Goal: Information Seeking & Learning: Learn about a topic

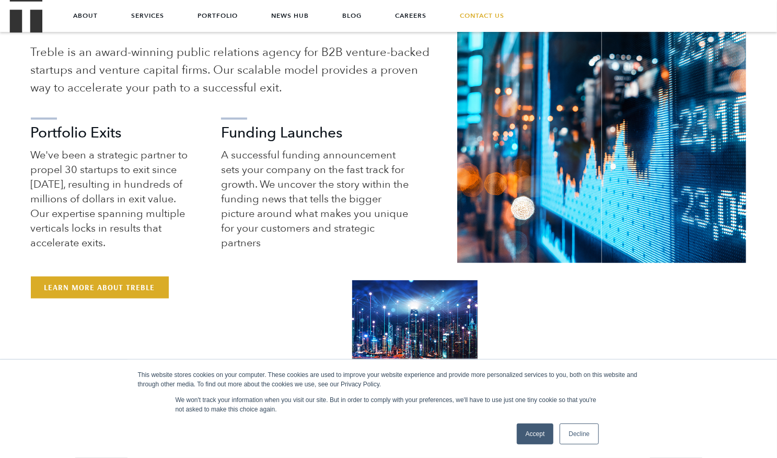
scroll to position [497, 0]
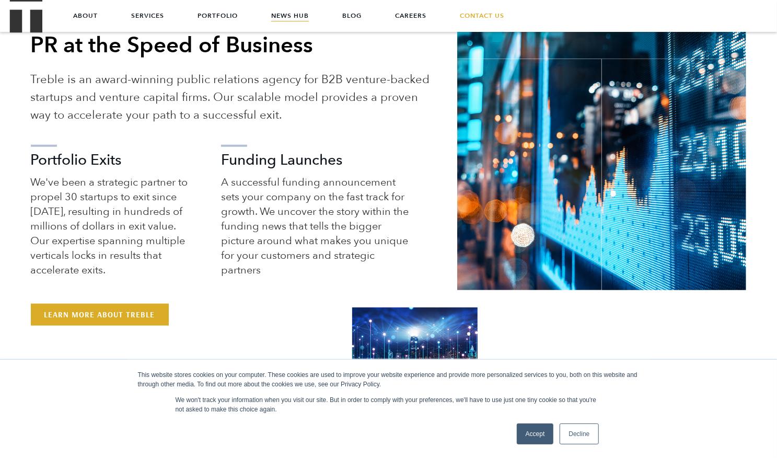
click at [296, 13] on link "News Hub" at bounding box center [290, 15] width 38 height 31
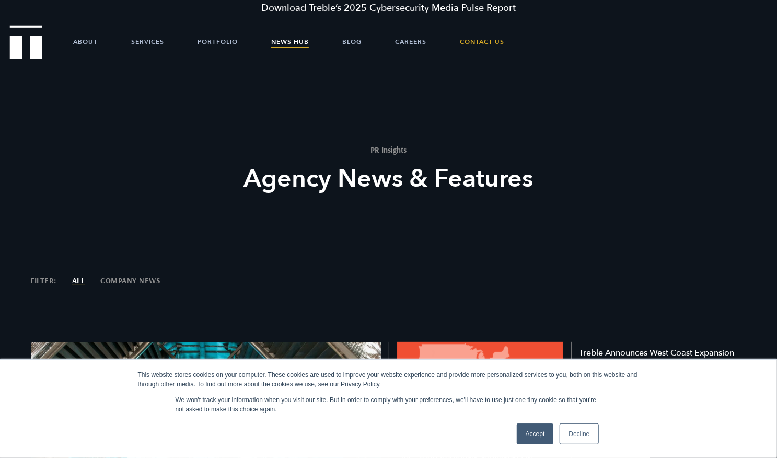
click at [534, 440] on link "Accept" at bounding box center [535, 433] width 37 height 21
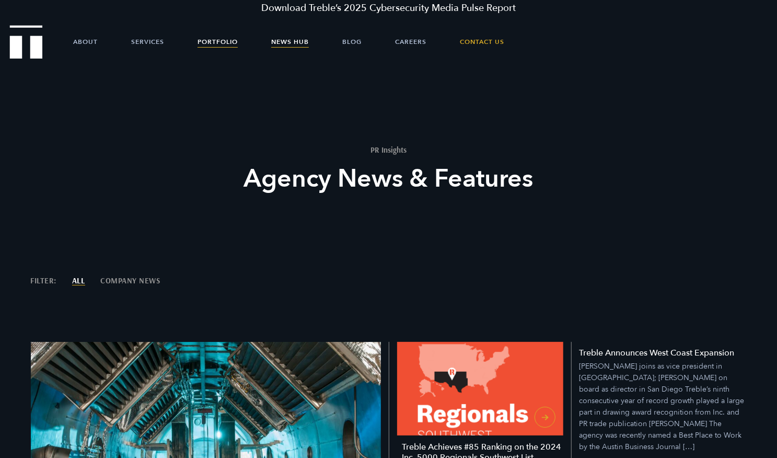
click at [216, 48] on link "Portfolio" at bounding box center [218, 41] width 40 height 31
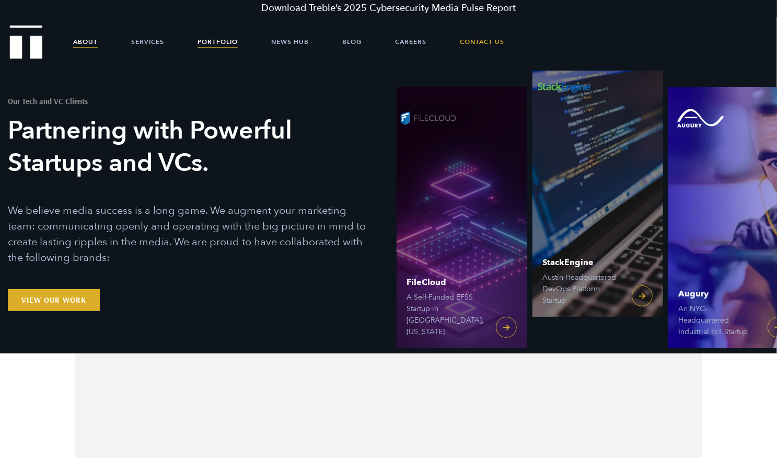
click at [89, 39] on link "About" at bounding box center [85, 41] width 25 height 31
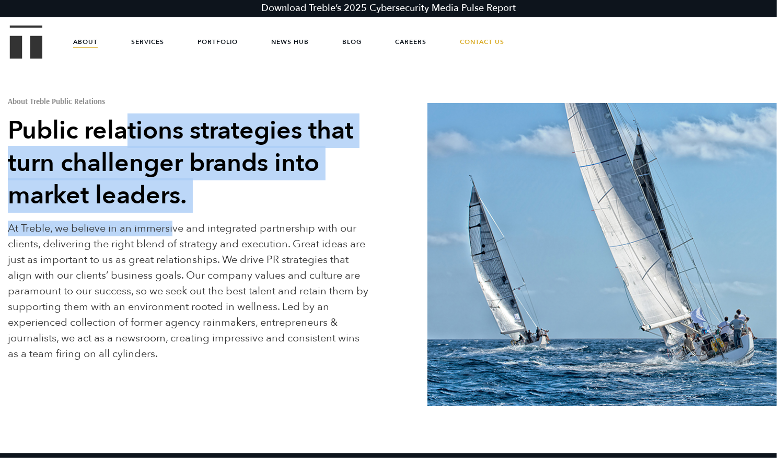
drag, startPoint x: 129, startPoint y: 129, endPoint x: 176, endPoint y: 227, distance: 108.9
click at [176, 227] on div "About Treble Public Relations Public relations strategies that turn challenger …" at bounding box center [194, 216] width 373 height 291
click at [176, 227] on p "At Treble, we believe in an immersive and integrated partnership with our clien…" at bounding box center [189, 291] width 363 height 141
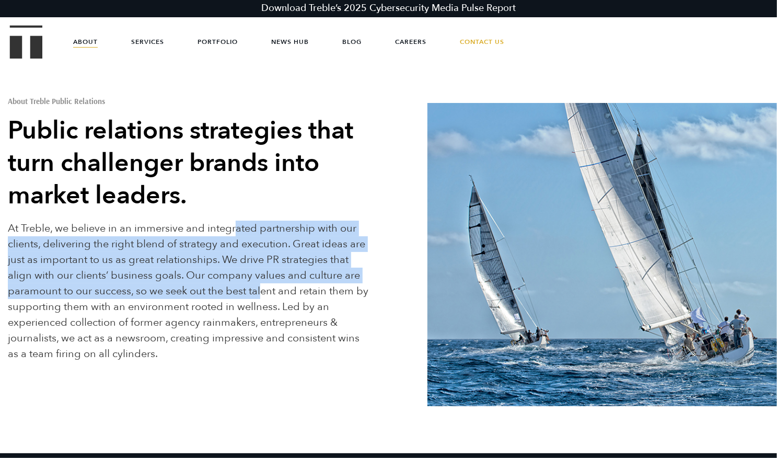
drag, startPoint x: 234, startPoint y: 234, endPoint x: 264, endPoint y: 287, distance: 60.6
click at [264, 287] on p "At Treble, we believe in an immersive and integrated partnership with our clien…" at bounding box center [189, 291] width 363 height 141
click at [239, 282] on p "At Treble, we believe in an immersive and integrated partnership with our clien…" at bounding box center [189, 291] width 363 height 141
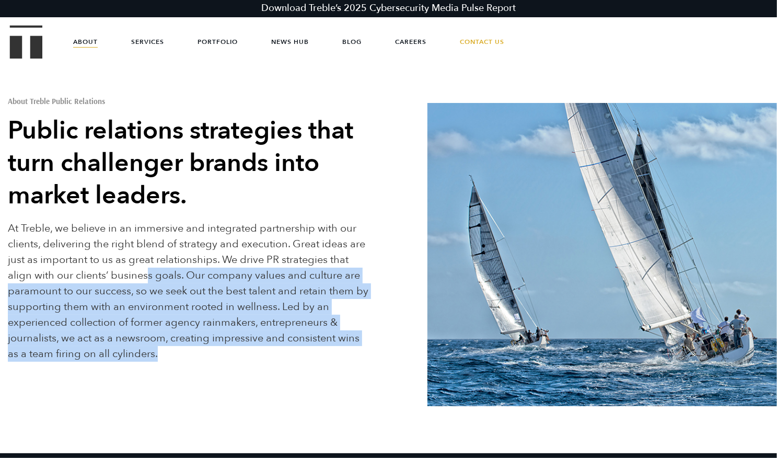
drag, startPoint x: 145, startPoint y: 272, endPoint x: 238, endPoint y: 352, distance: 122.7
click at [238, 352] on p "At Treble, we believe in an immersive and integrated partnership with our clien…" at bounding box center [189, 291] width 363 height 141
